Goal: Transaction & Acquisition: Book appointment/travel/reservation

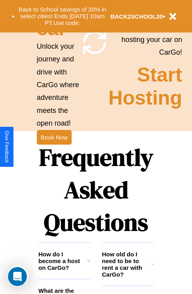
scroll to position [960, 0]
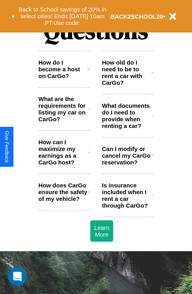
click at [153, 119] on icon at bounding box center [153, 116] width 2 height 6
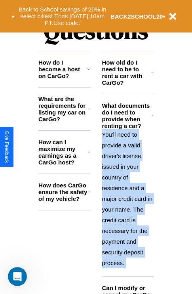
scroll to position [1017, 0]
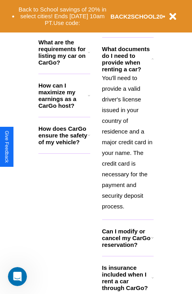
click at [153, 281] on icon at bounding box center [153, 278] width 2 height 6
click at [153, 59] on polyline at bounding box center [153, 58] width 2 height 1
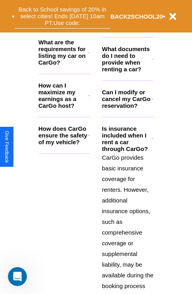
click at [64, 25] on button "Back to School savings of 20% in select cities! Ends 9/1 at 10am PT. Use code:" at bounding box center [63, 16] width 96 height 25
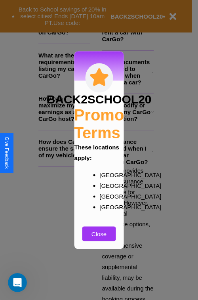
click at [128, 72] on div at bounding box center [99, 150] width 198 height 300
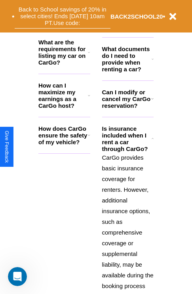
click at [62, 16] on button "Back to School savings of 20% in select cities! Ends 9/1 at 10am PT. Use code:" at bounding box center [63, 16] width 96 height 25
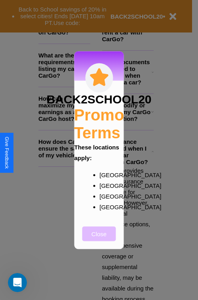
click at [99, 239] on button "Close" at bounding box center [99, 233] width 34 height 15
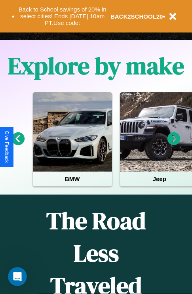
scroll to position [122, 0]
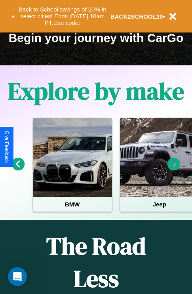
click at [18, 170] on icon at bounding box center [18, 164] width 13 height 13
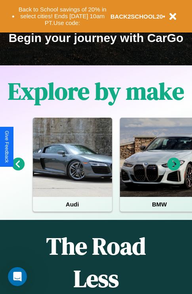
click at [174, 170] on icon at bounding box center [174, 164] width 13 height 13
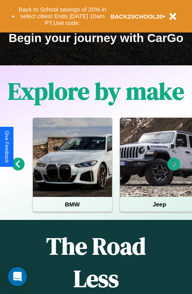
click at [18, 170] on icon at bounding box center [18, 164] width 13 height 13
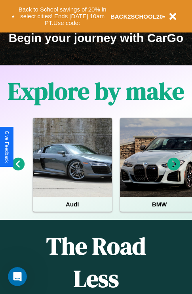
click at [174, 170] on icon at bounding box center [174, 164] width 13 height 13
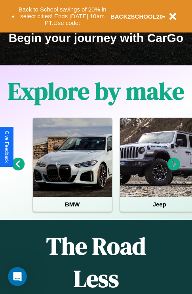
click at [174, 170] on icon at bounding box center [174, 164] width 13 height 13
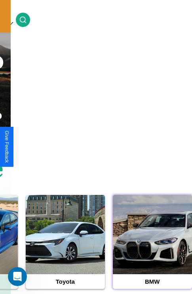
click at [152, 247] on div at bounding box center [152, 234] width 79 height 79
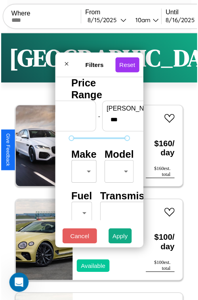
scroll to position [23, 0]
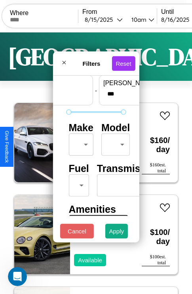
click at [80, 143] on body "CarGo Where From 8 / 15 / 2025 10am Until 8 / 16 / 2025 10am Become a Host Logi…" at bounding box center [96, 163] width 192 height 327
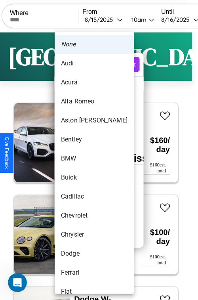
scroll to position [34, 0]
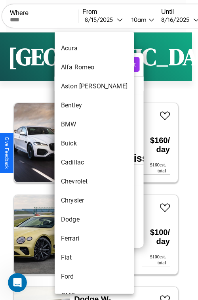
click at [79, 163] on li "Cadillac" at bounding box center [94, 162] width 79 height 19
type input "********"
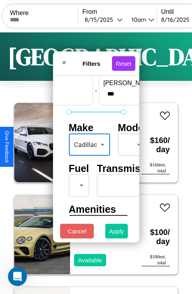
click at [117, 233] on button "Apply" at bounding box center [116, 231] width 23 height 15
